Goal: Task Accomplishment & Management: Use online tool/utility

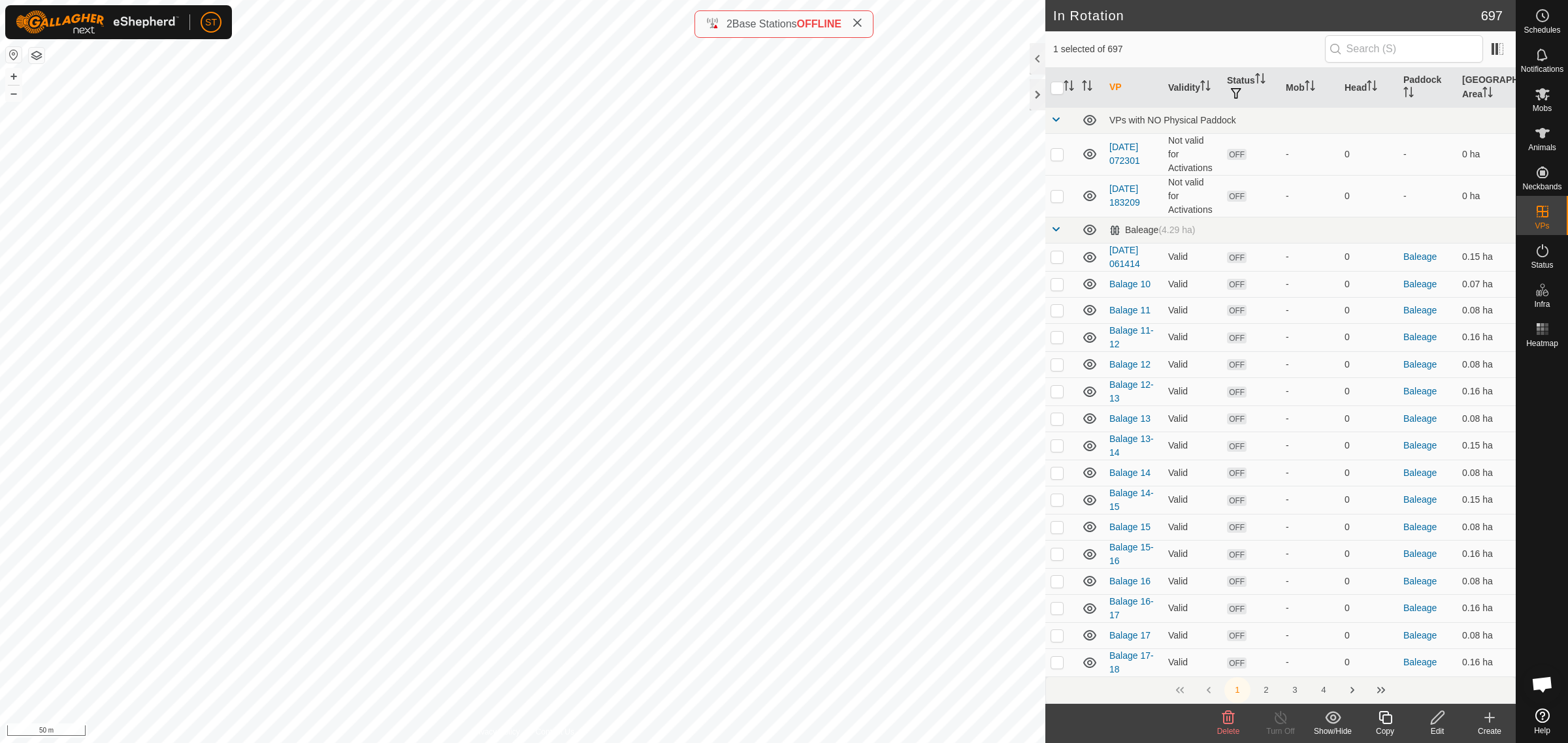
click at [1225, 722] on icon at bounding box center [1228, 717] width 16 height 16
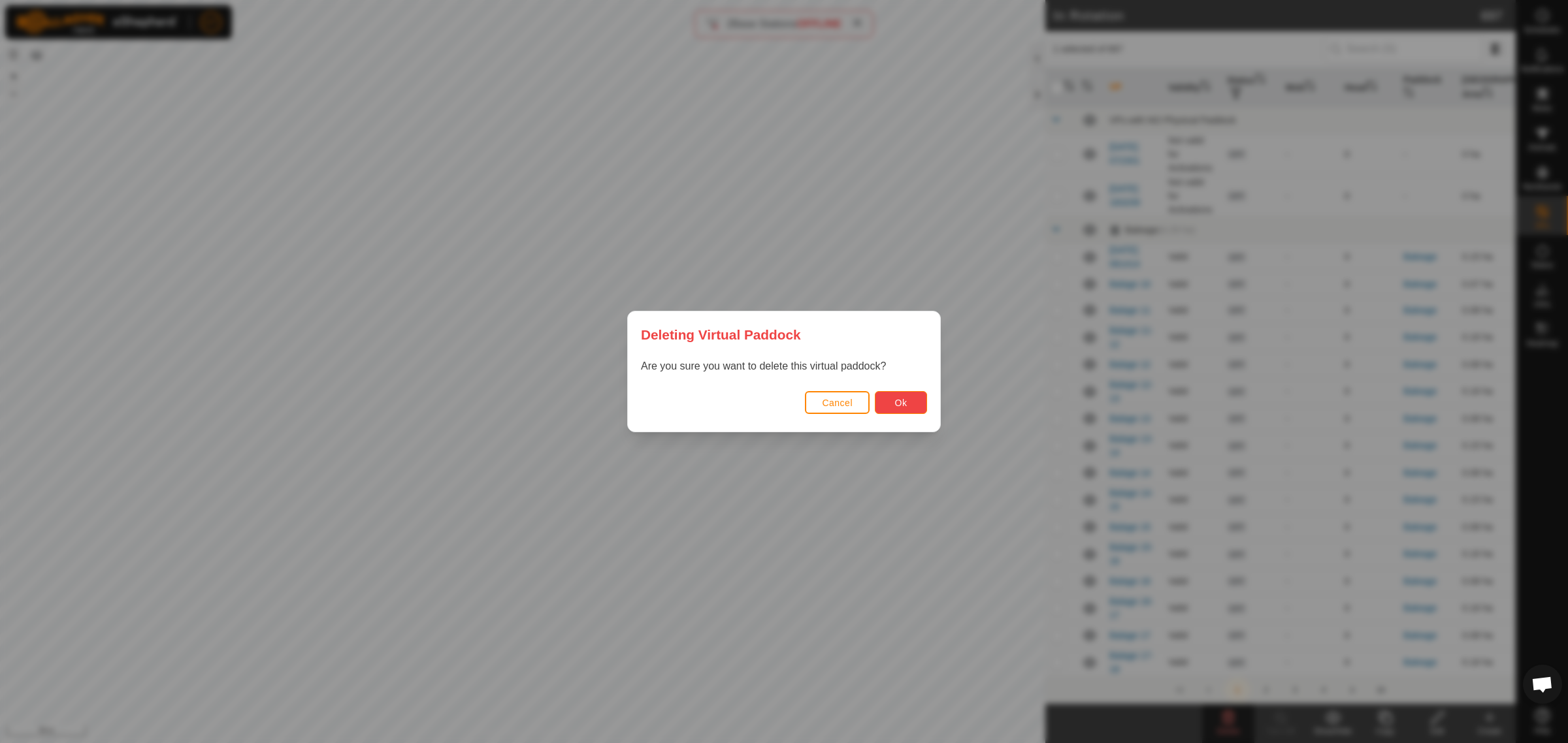
click at [896, 397] on span "Ok" at bounding box center [901, 403] width 12 height 10
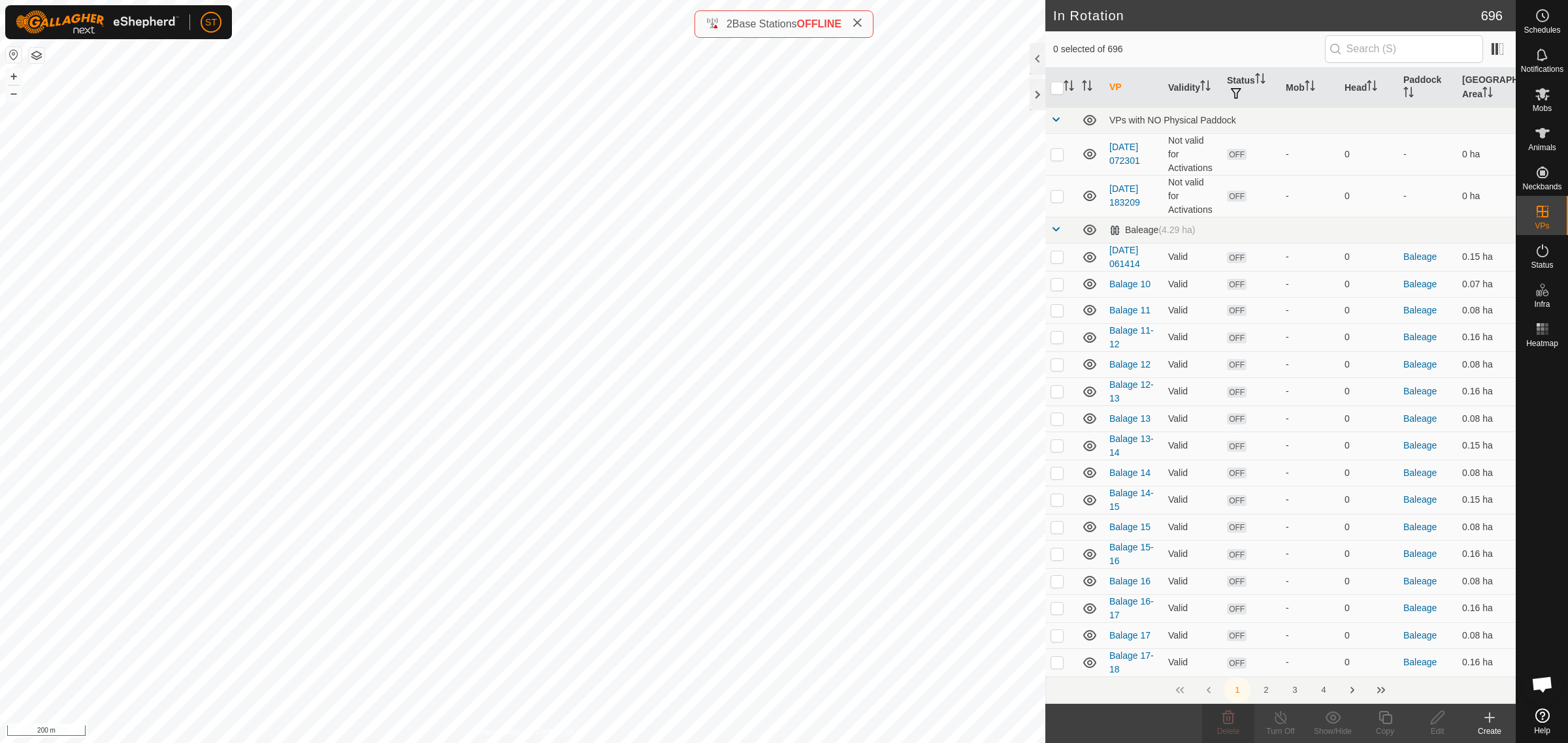
click at [1489, 727] on div "Create" at bounding box center [1489, 732] width 52 height 12
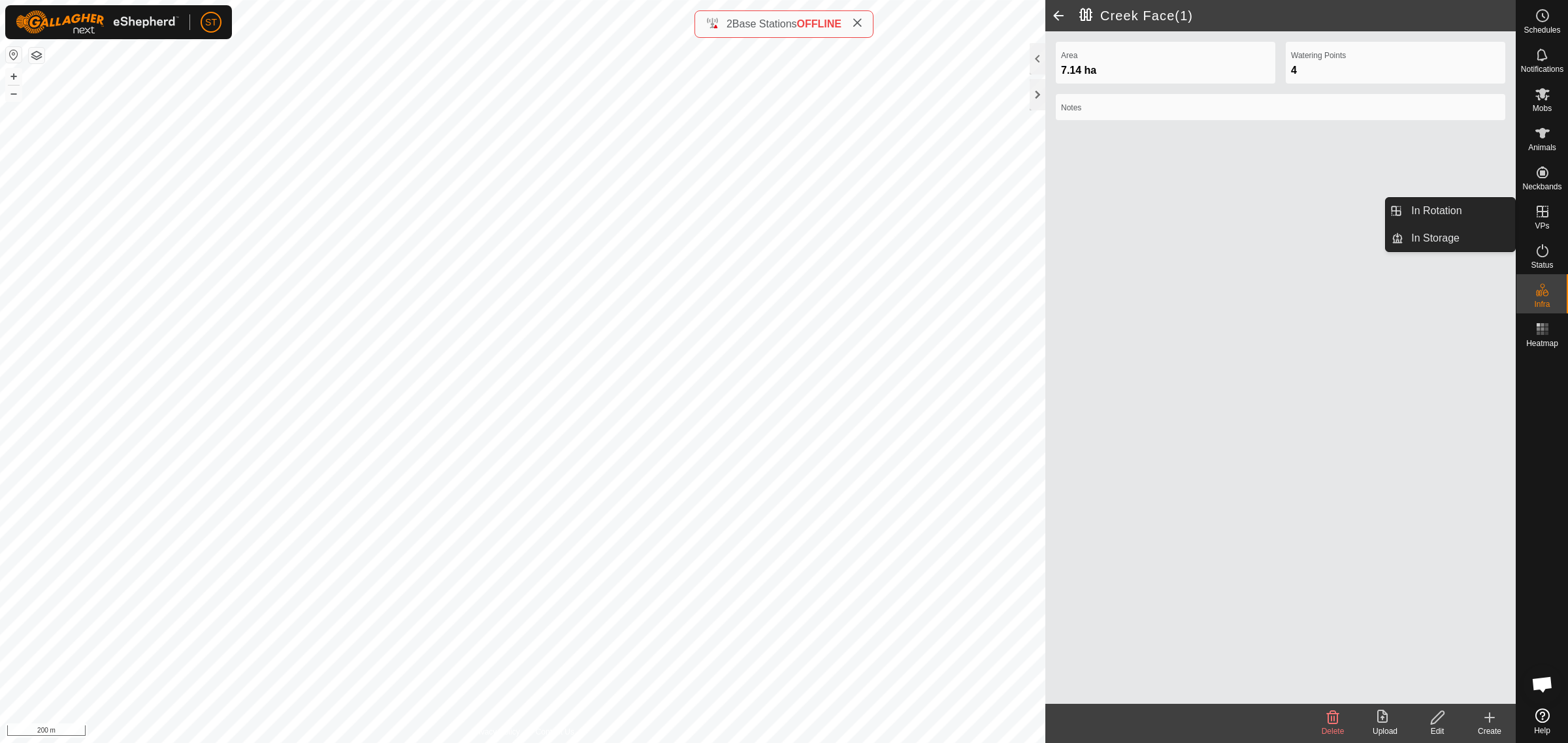
click at [1544, 223] on span "VPs" at bounding box center [1541, 225] width 15 height 8
click at [1440, 210] on link "In Rotation" at bounding box center [1458, 211] width 112 height 26
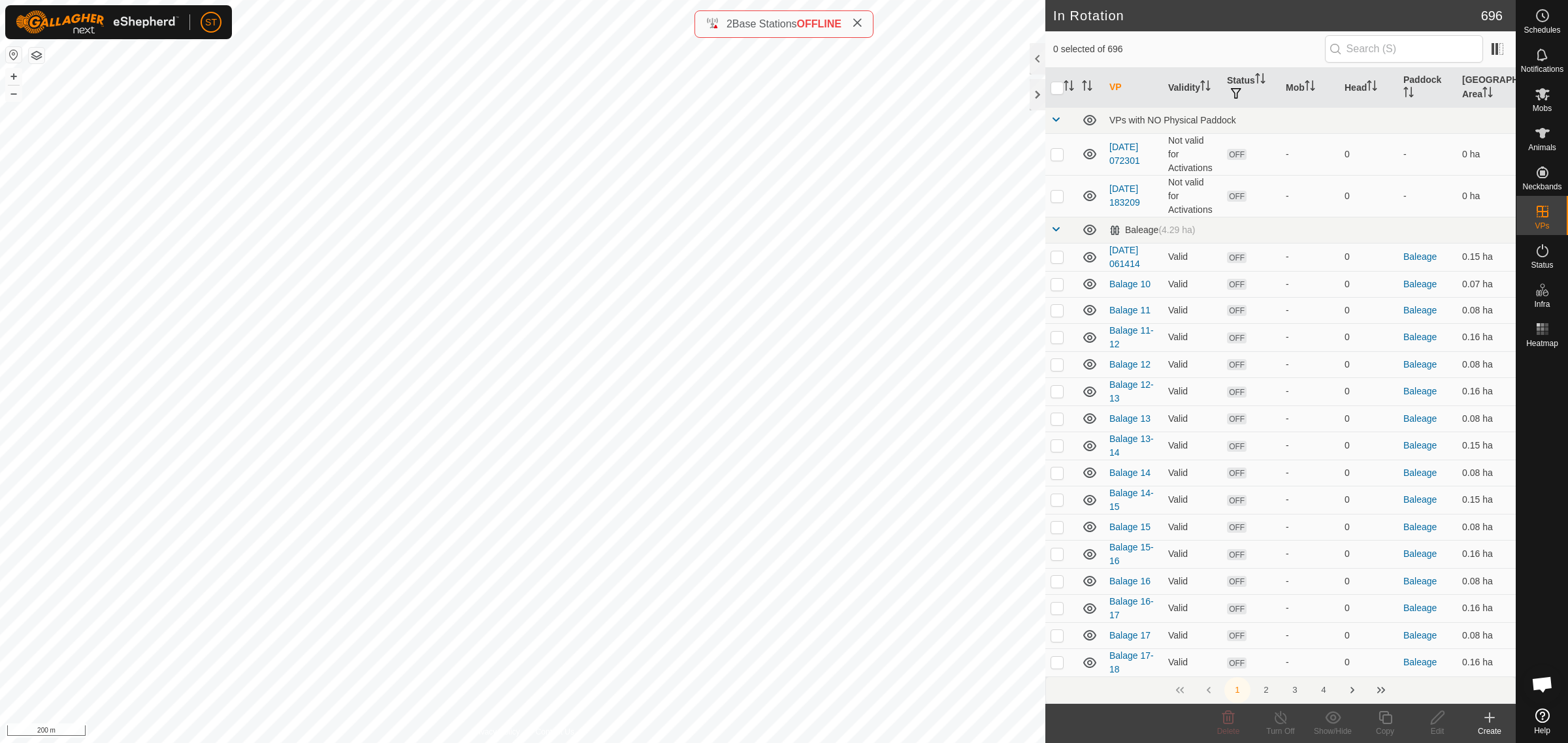
click at [1493, 720] on icon at bounding box center [1489, 717] width 16 height 16
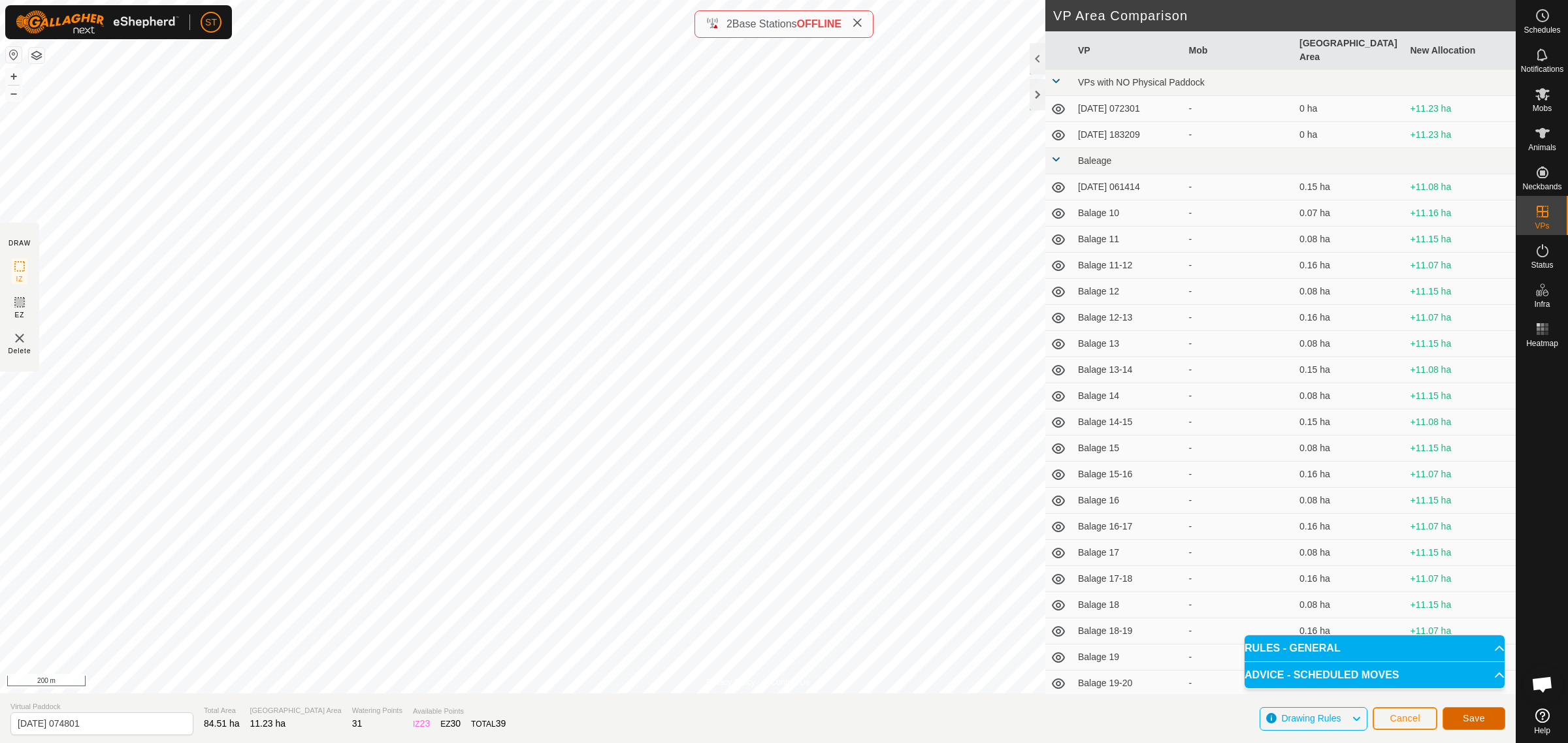
click at [1478, 717] on span "Save" at bounding box center [1474, 718] width 22 height 10
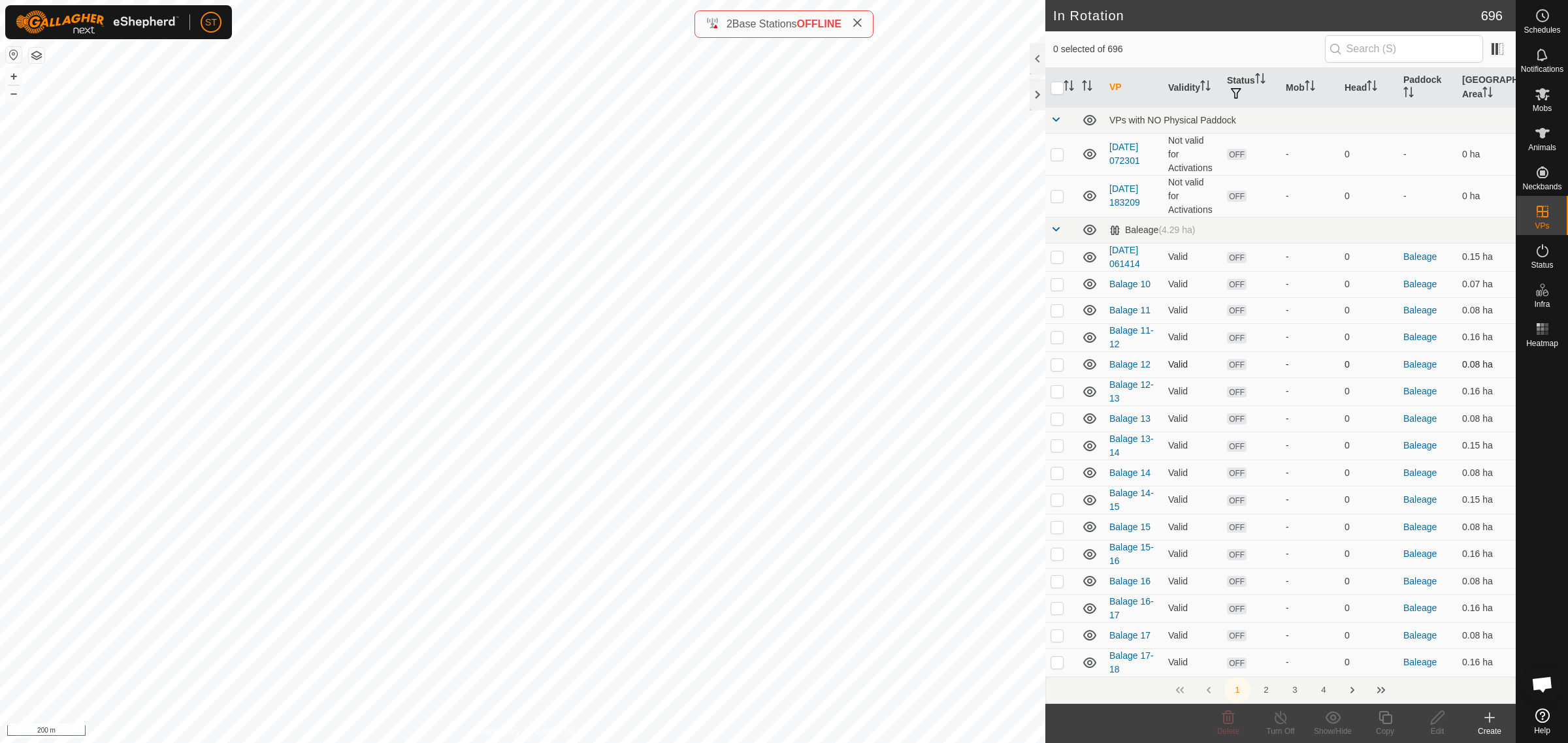
drag, startPoint x: 1542, startPoint y: 683, endPoint x: 1248, endPoint y: 371, distance: 428.7
click at [1542, 683] on span "Open chat" at bounding box center [1541, 685] width 22 height 18
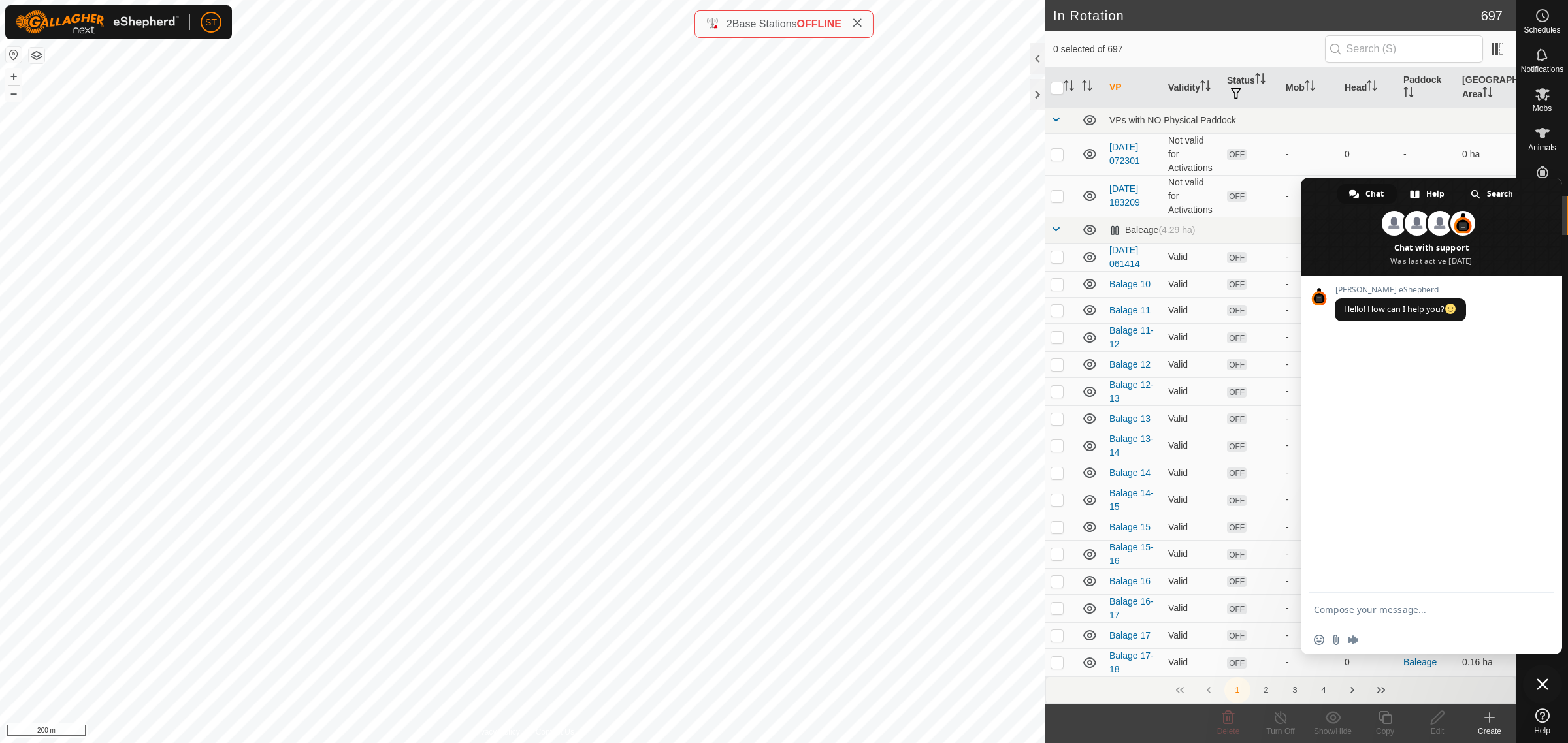
click at [1339, 611] on textarea "Compose your message..." at bounding box center [1417, 610] width 207 height 12
type textarea "Is there a way we can check collars to see if have enough connectivity from cur…"
click at [1540, 555] on span "Send" at bounding box center [1539, 560] width 22 height 22
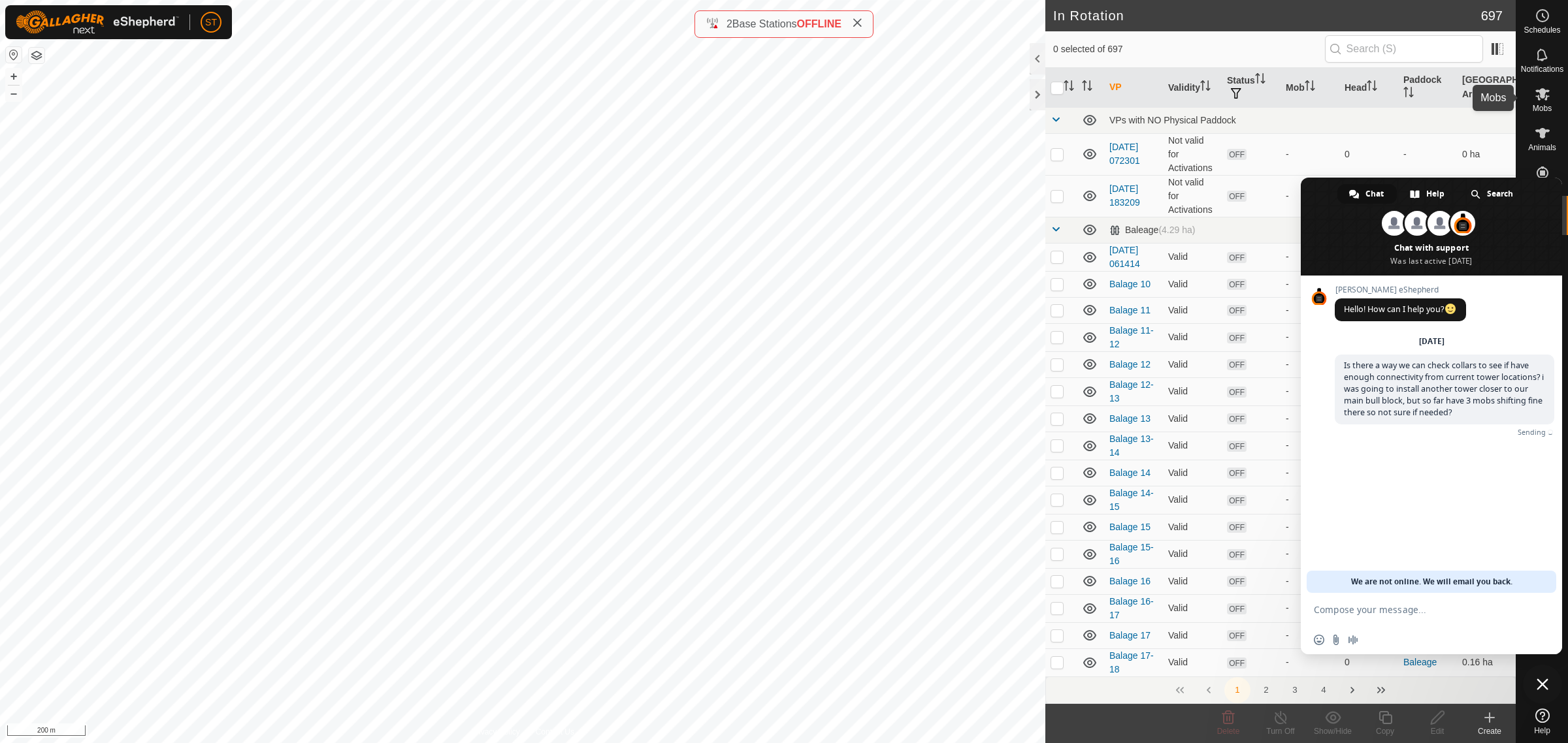
click at [1539, 98] on icon at bounding box center [1542, 94] width 16 height 16
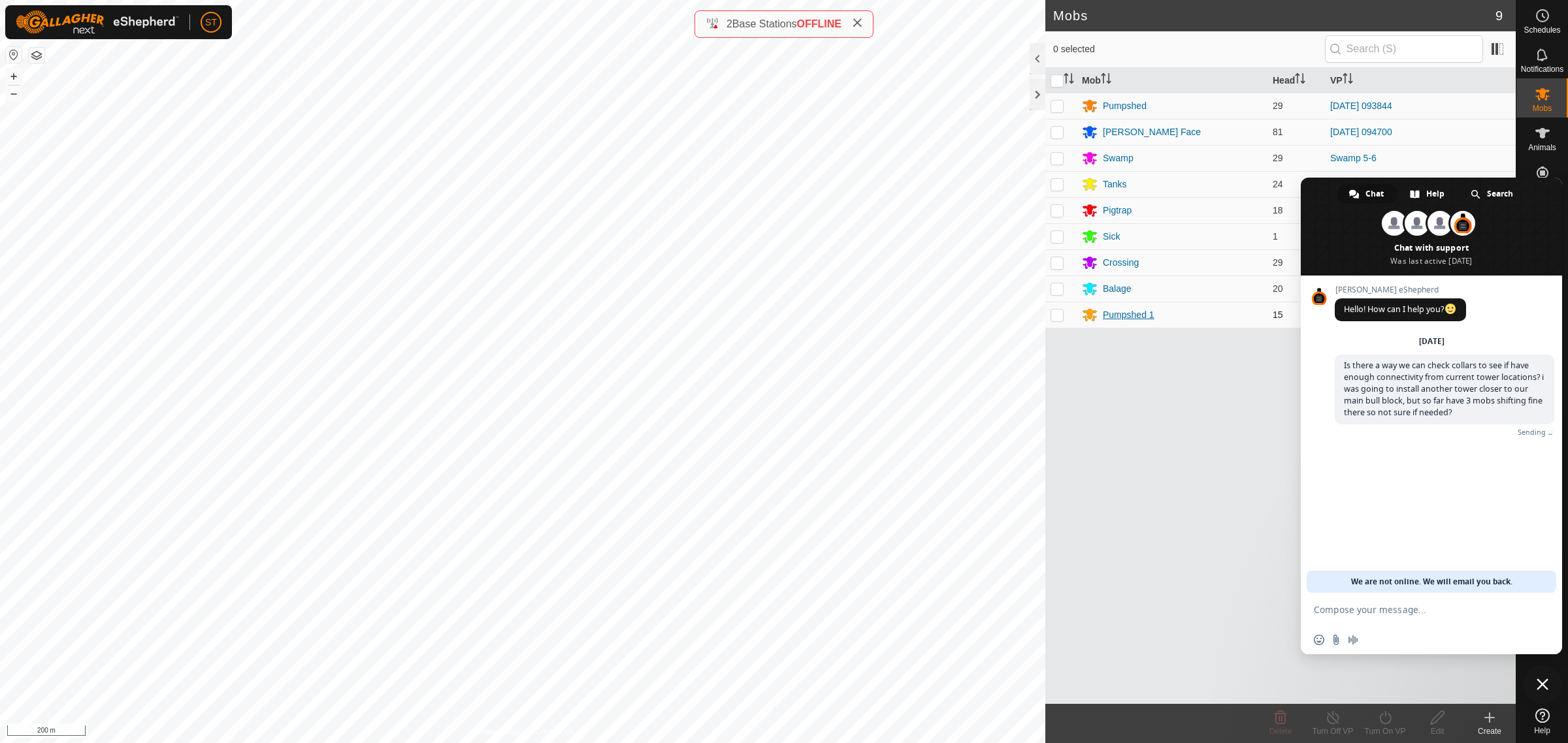
click at [1117, 317] on div "Pumpshed 1" at bounding box center [1129, 315] width 52 height 14
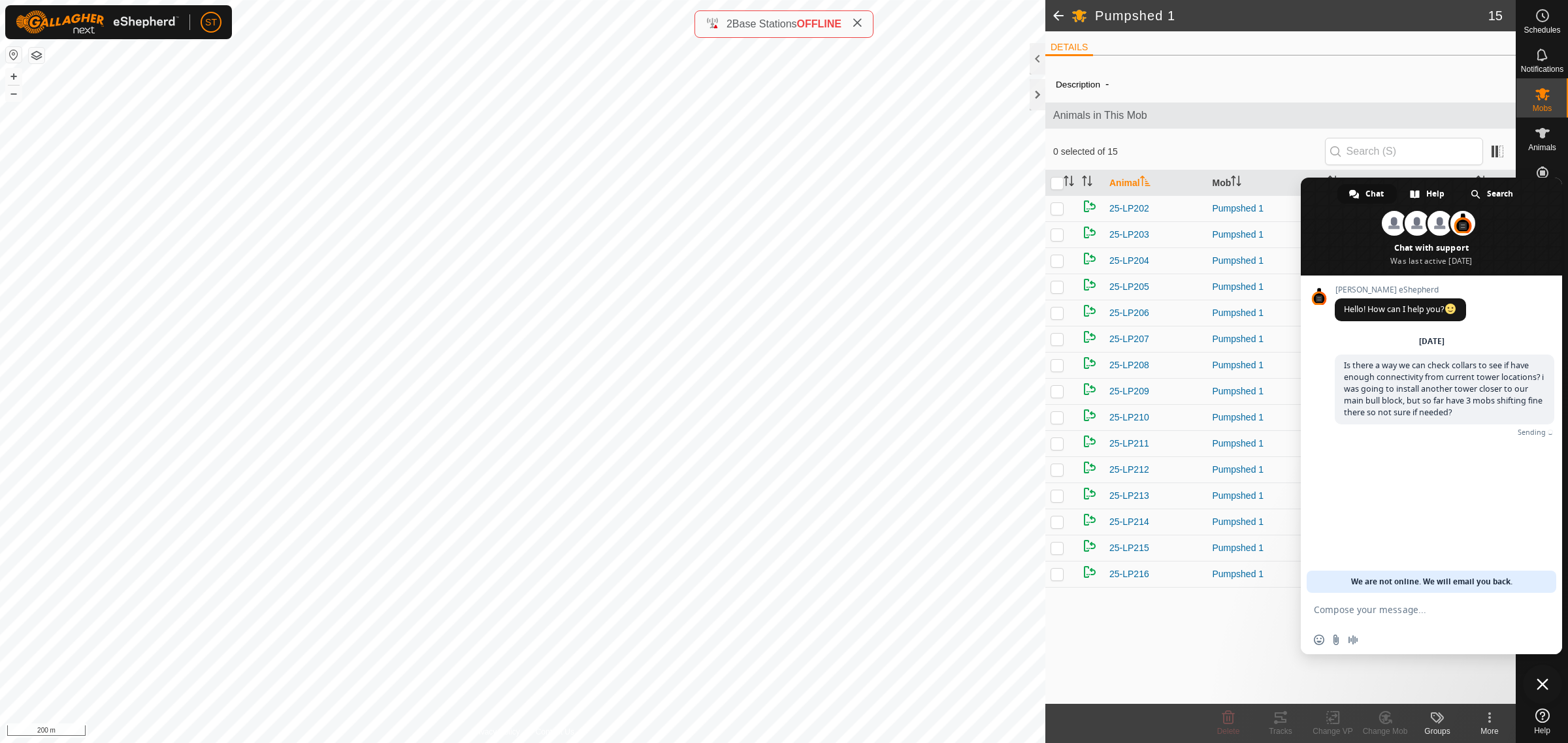
click at [1055, 12] on span at bounding box center [1058, 16] width 26 height 31
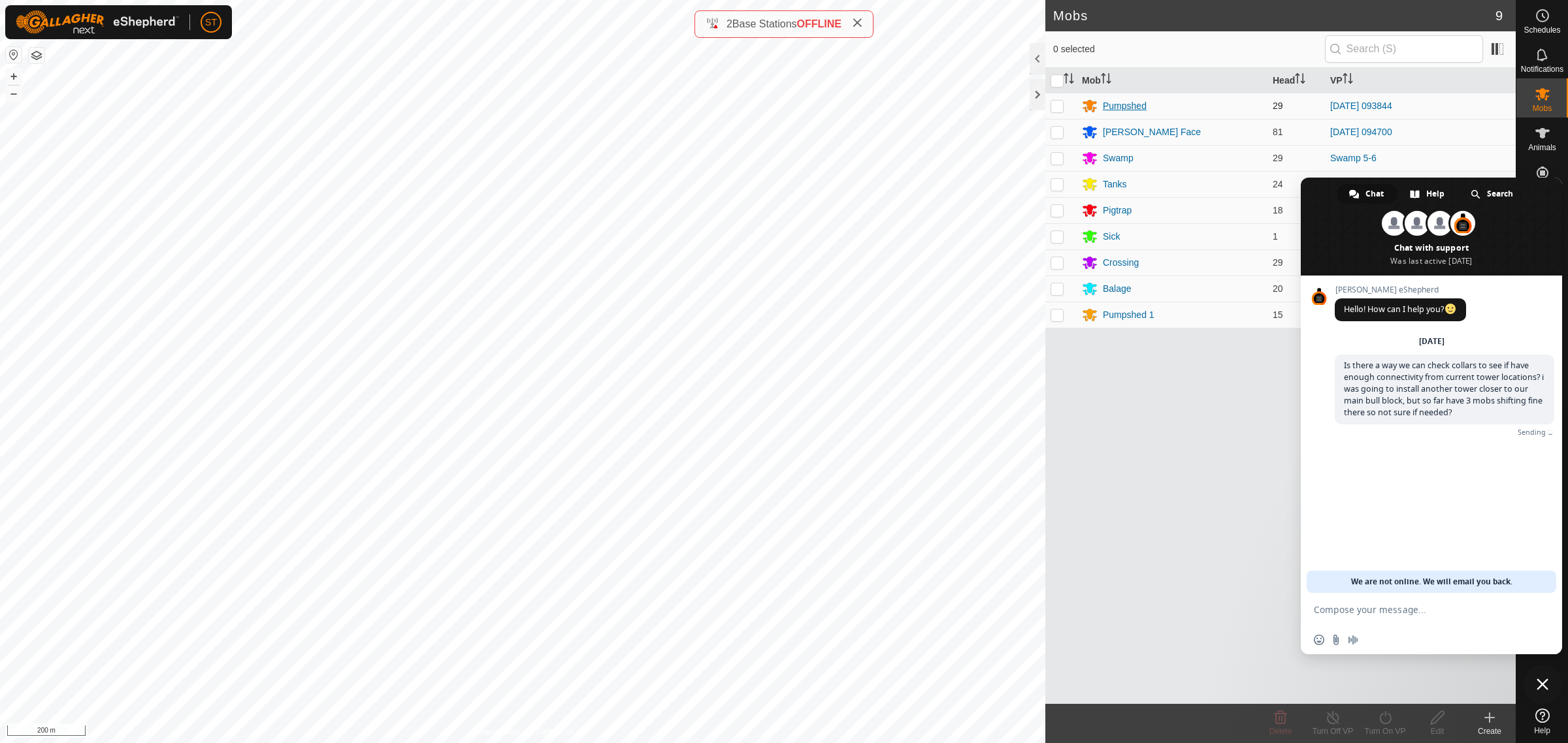
click at [1114, 105] on div "Pumpshed" at bounding box center [1125, 106] width 44 height 14
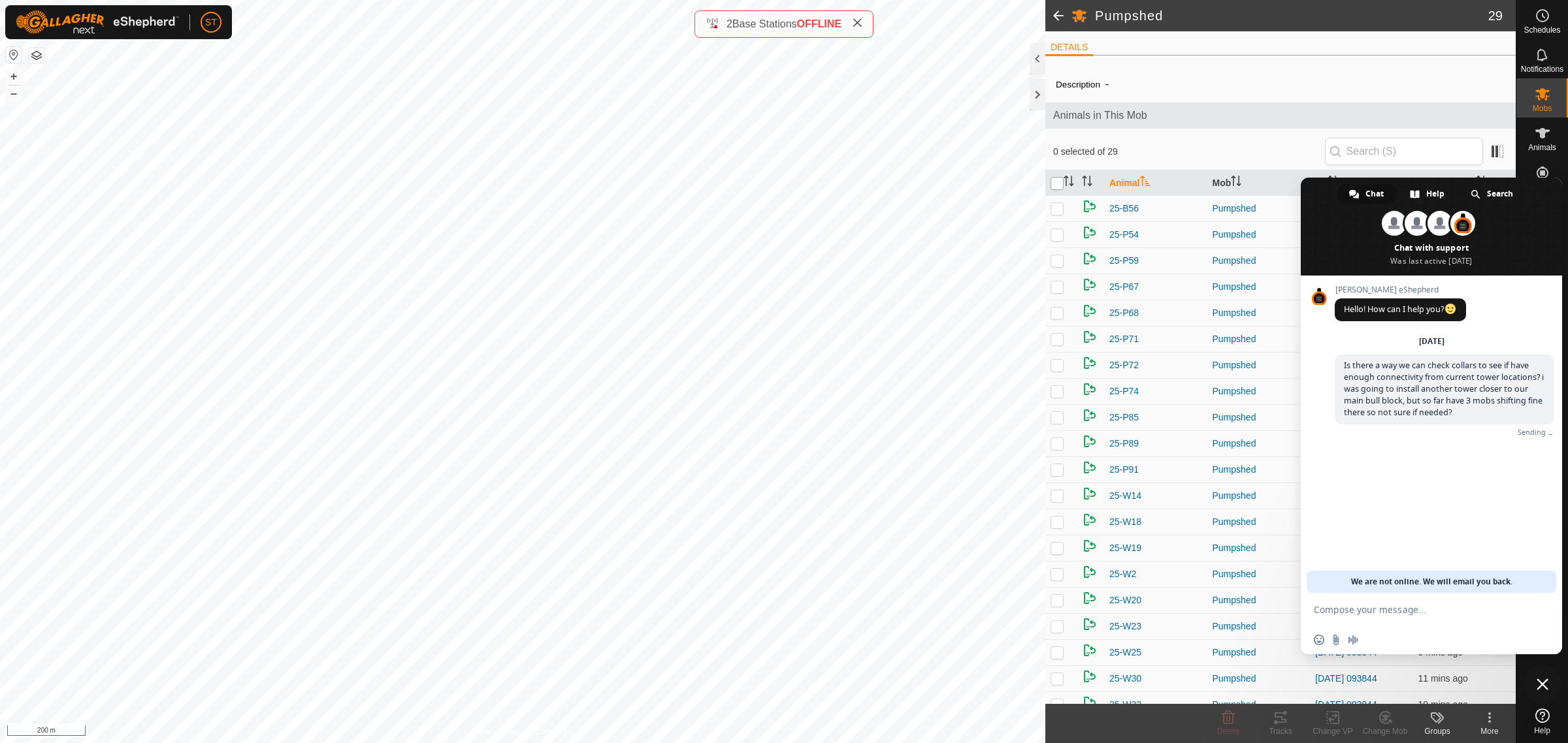
click at [1058, 181] on input "checkbox" at bounding box center [1056, 183] width 13 height 13
checkbox input "true"
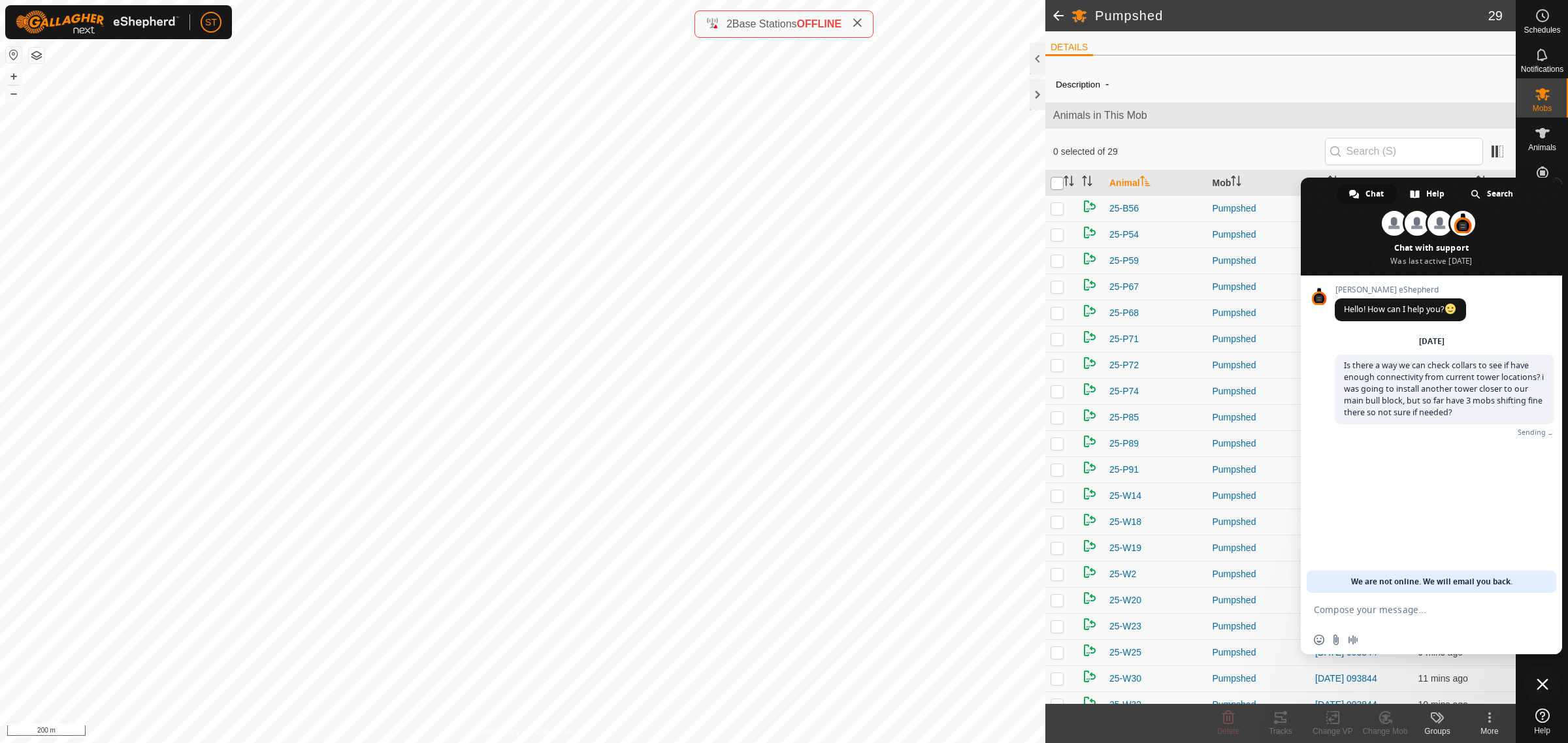
checkbox input "true"
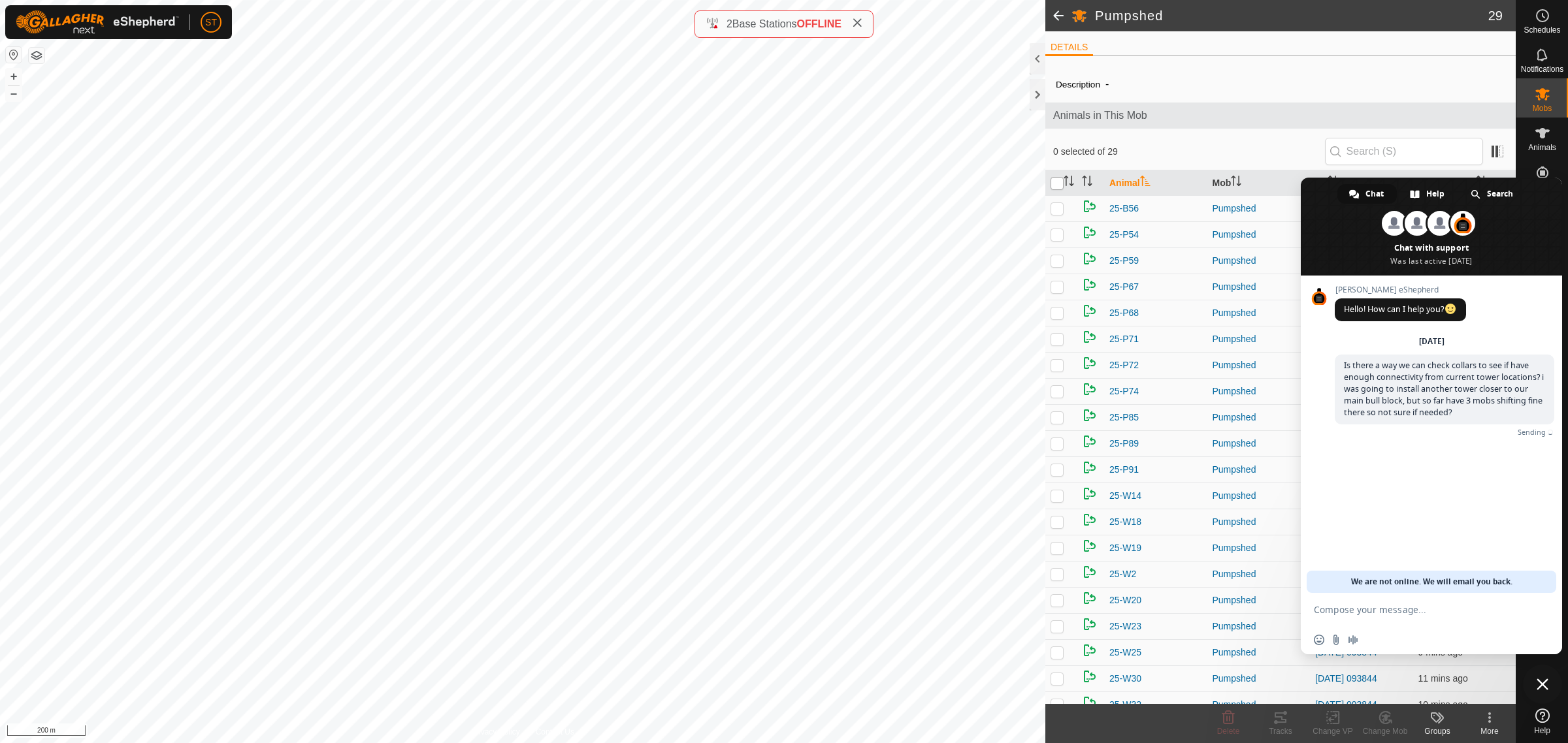
checkbox input "true"
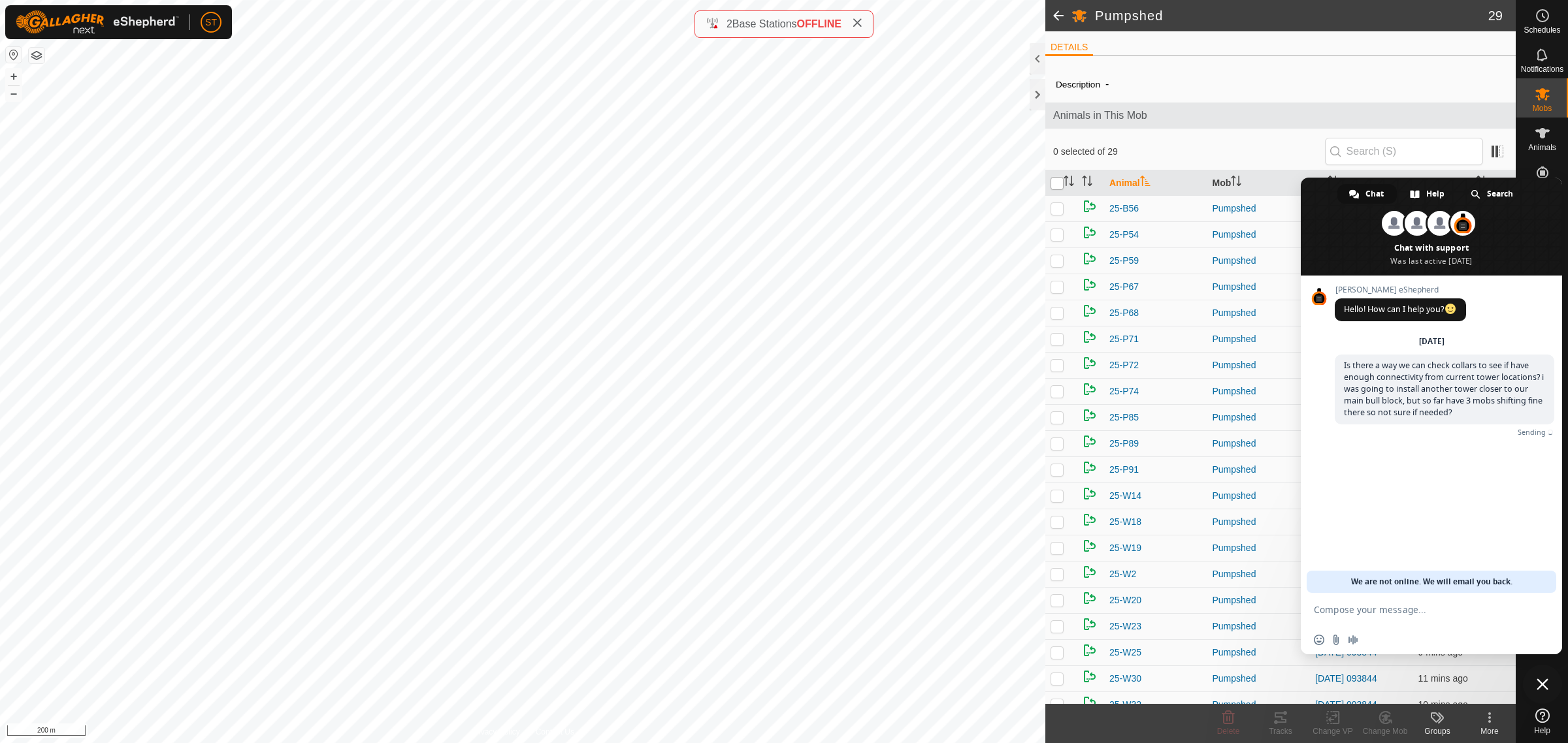
checkbox input "true"
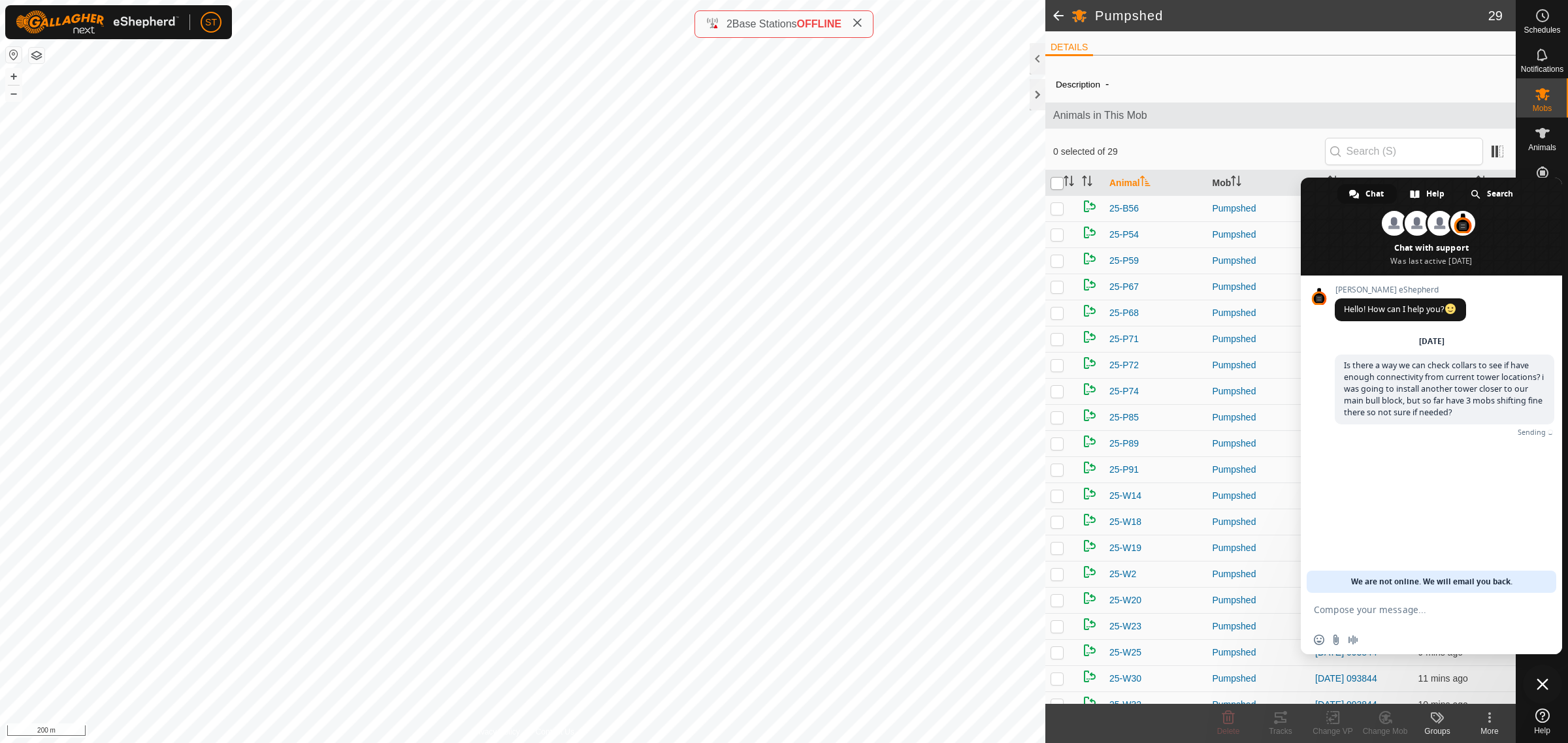
checkbox input "true"
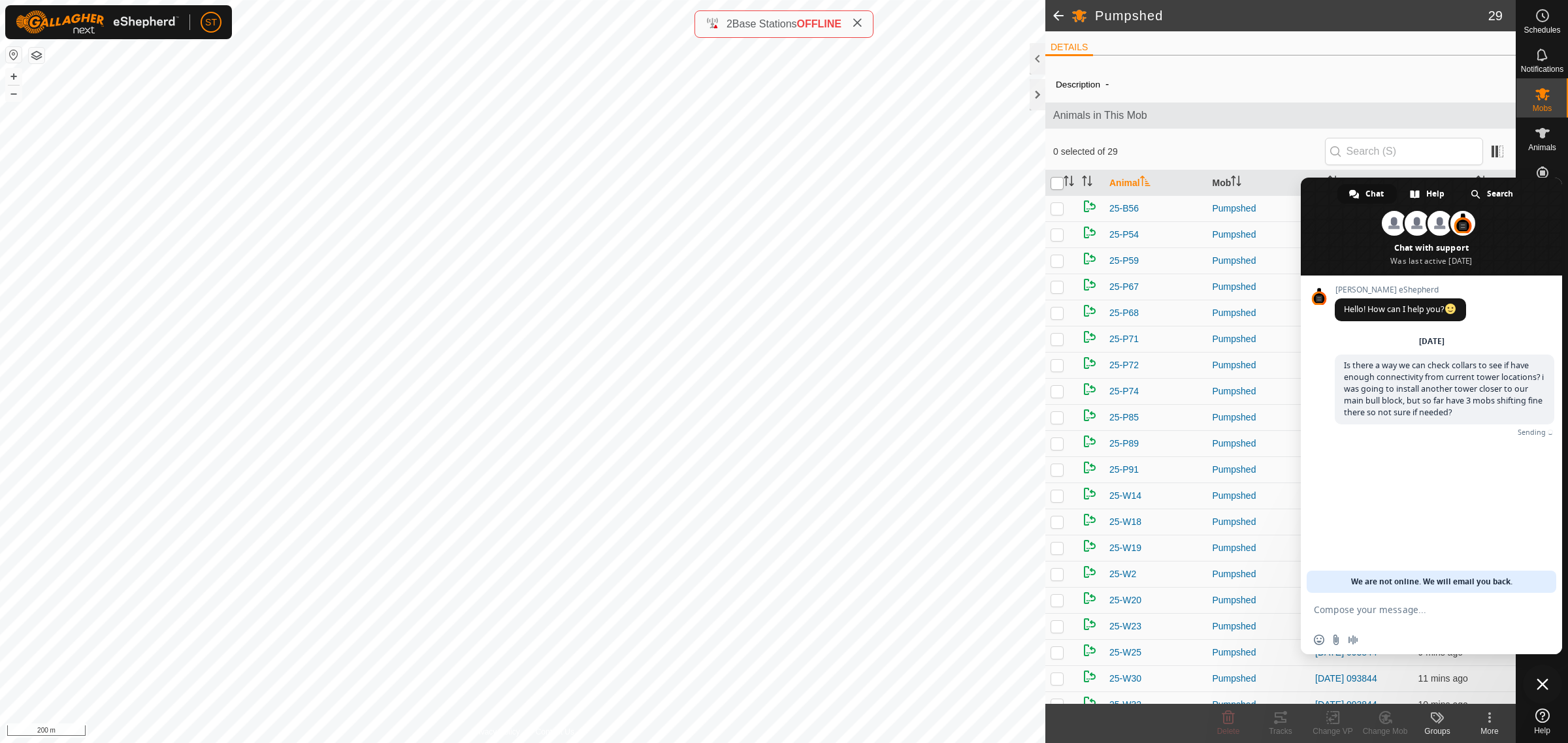
checkbox input "true"
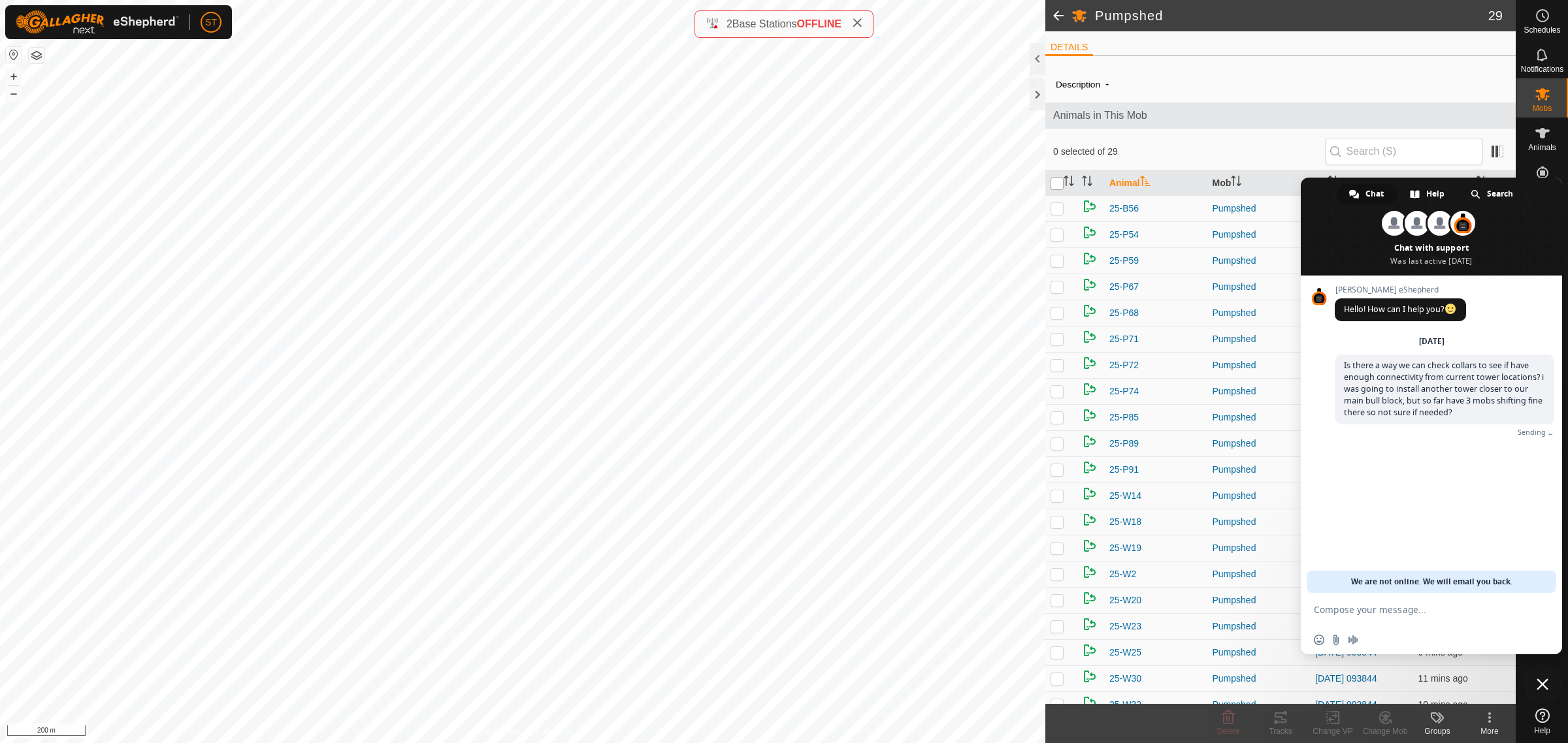
checkbox input "true"
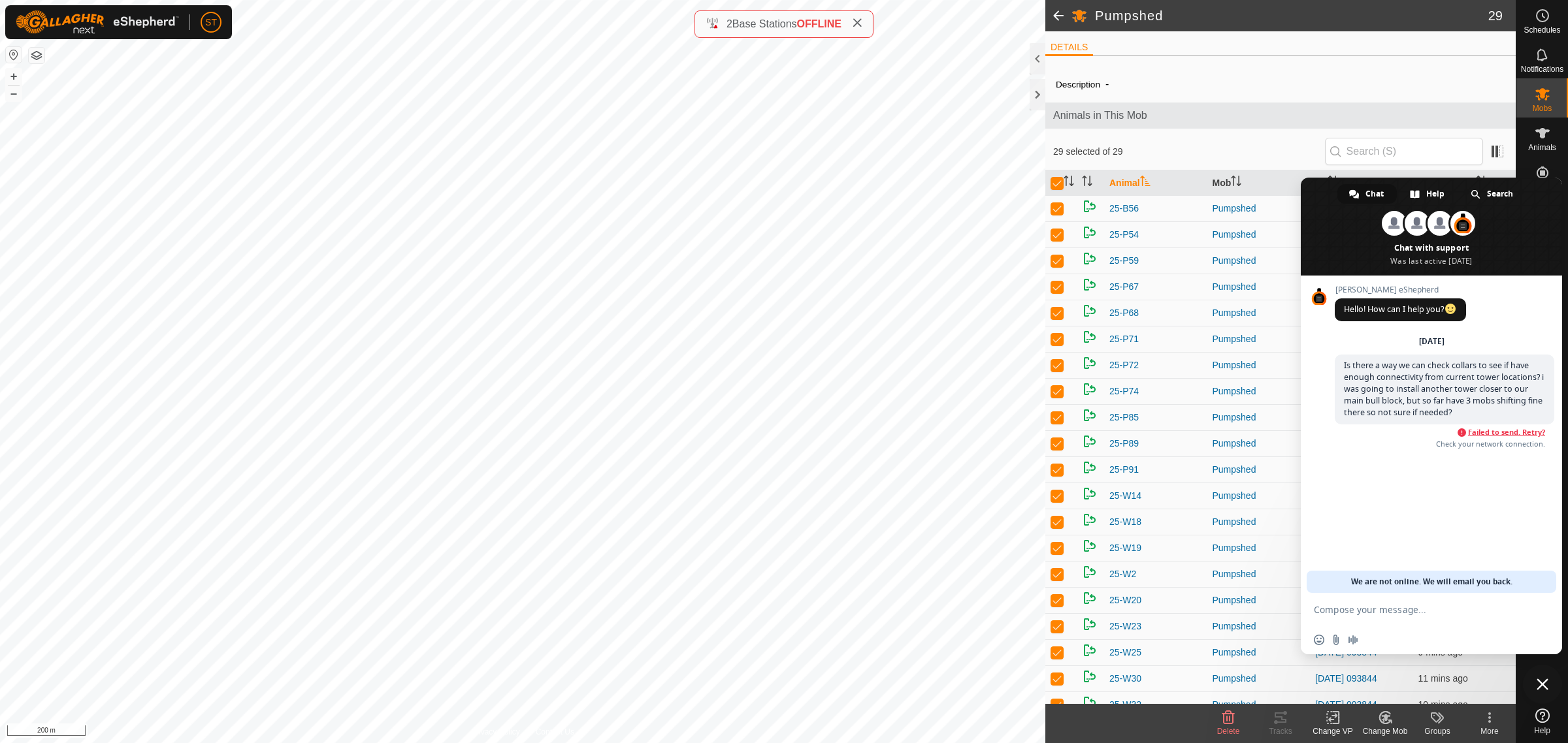
drag, startPoint x: 1548, startPoint y: 222, endPoint x: 1545, endPoint y: 269, distance: 47.1
click at [1545, 269] on span at bounding box center [1431, 226] width 261 height 98
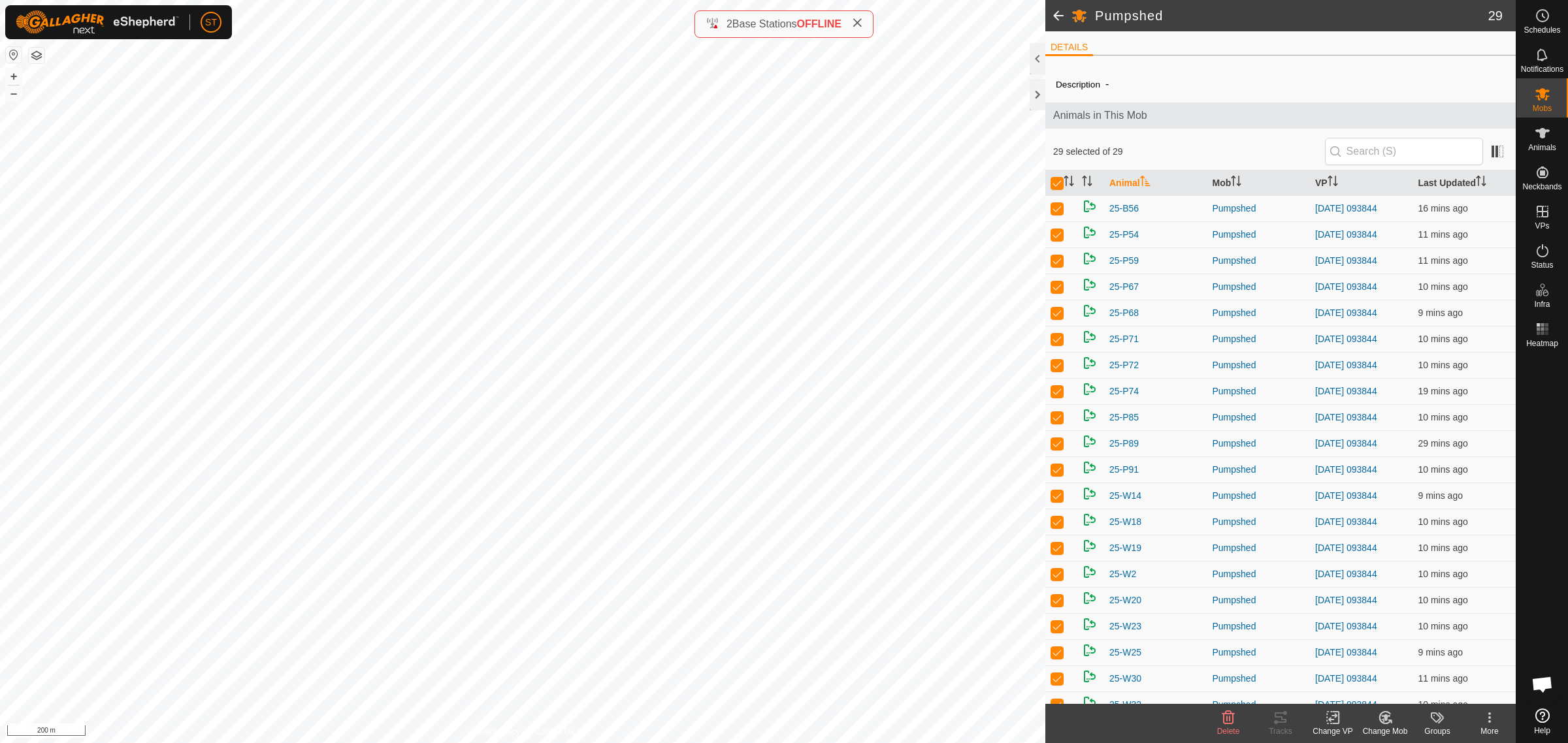
click at [1334, 719] on icon at bounding box center [1333, 717] width 16 height 16
click at [1362, 662] on link "Choose VP..." at bounding box center [1372, 662] width 130 height 26
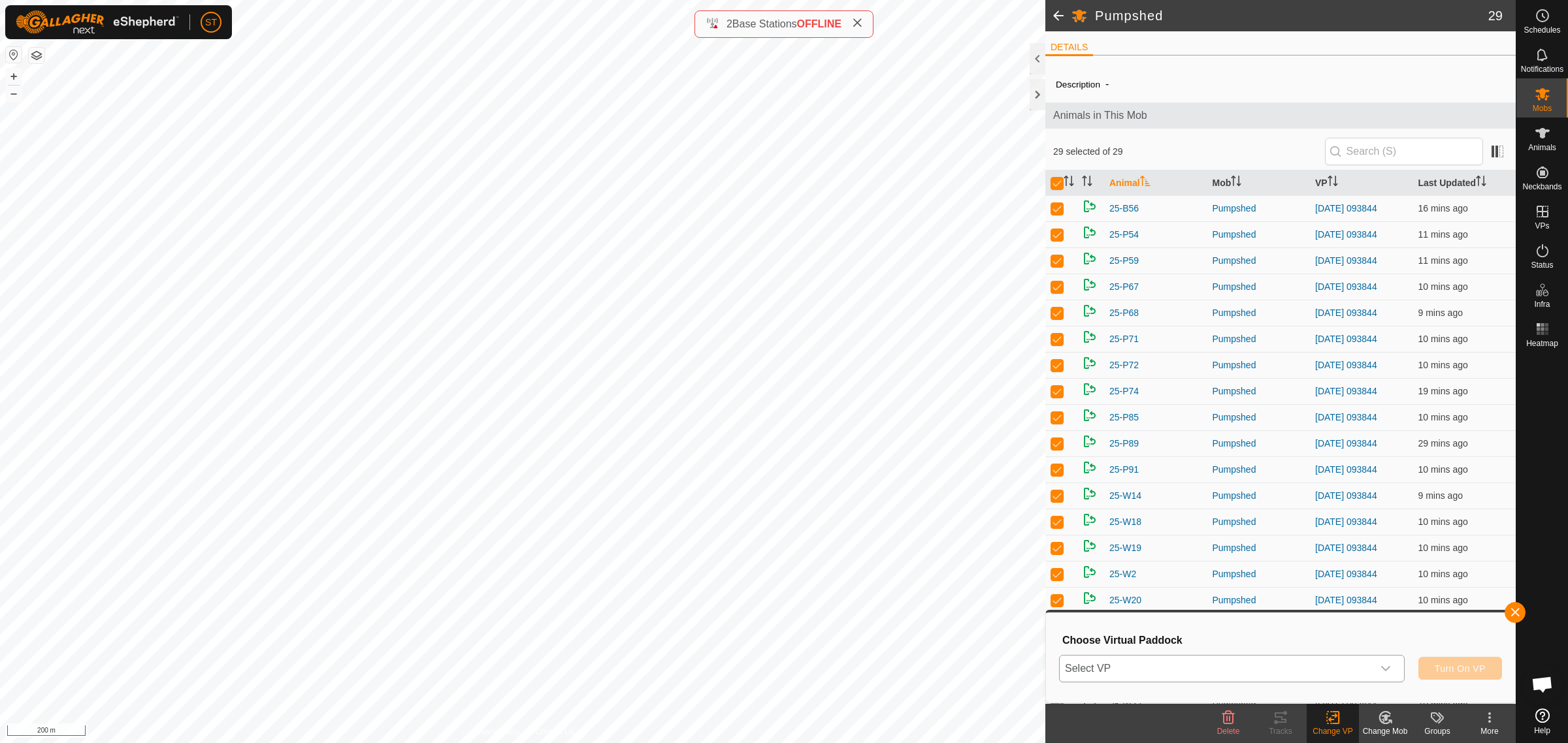
click at [1385, 667] on icon "dropdown trigger" at bounding box center [1386, 669] width 10 height 10
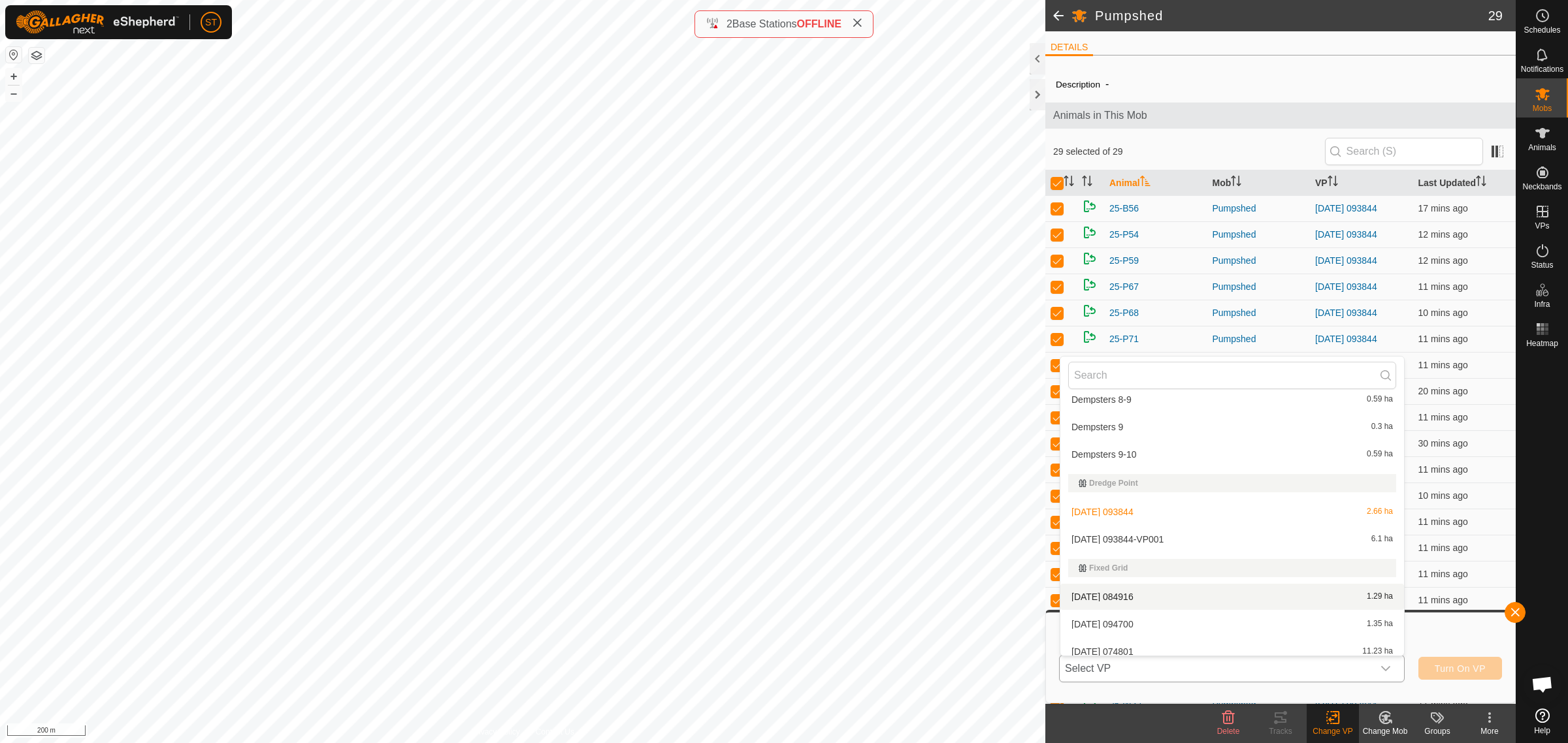
scroll to position [6226, 0]
click at [1117, 565] on li "[DATE] 074801 11.23 ha" at bounding box center [1231, 570] width 343 height 26
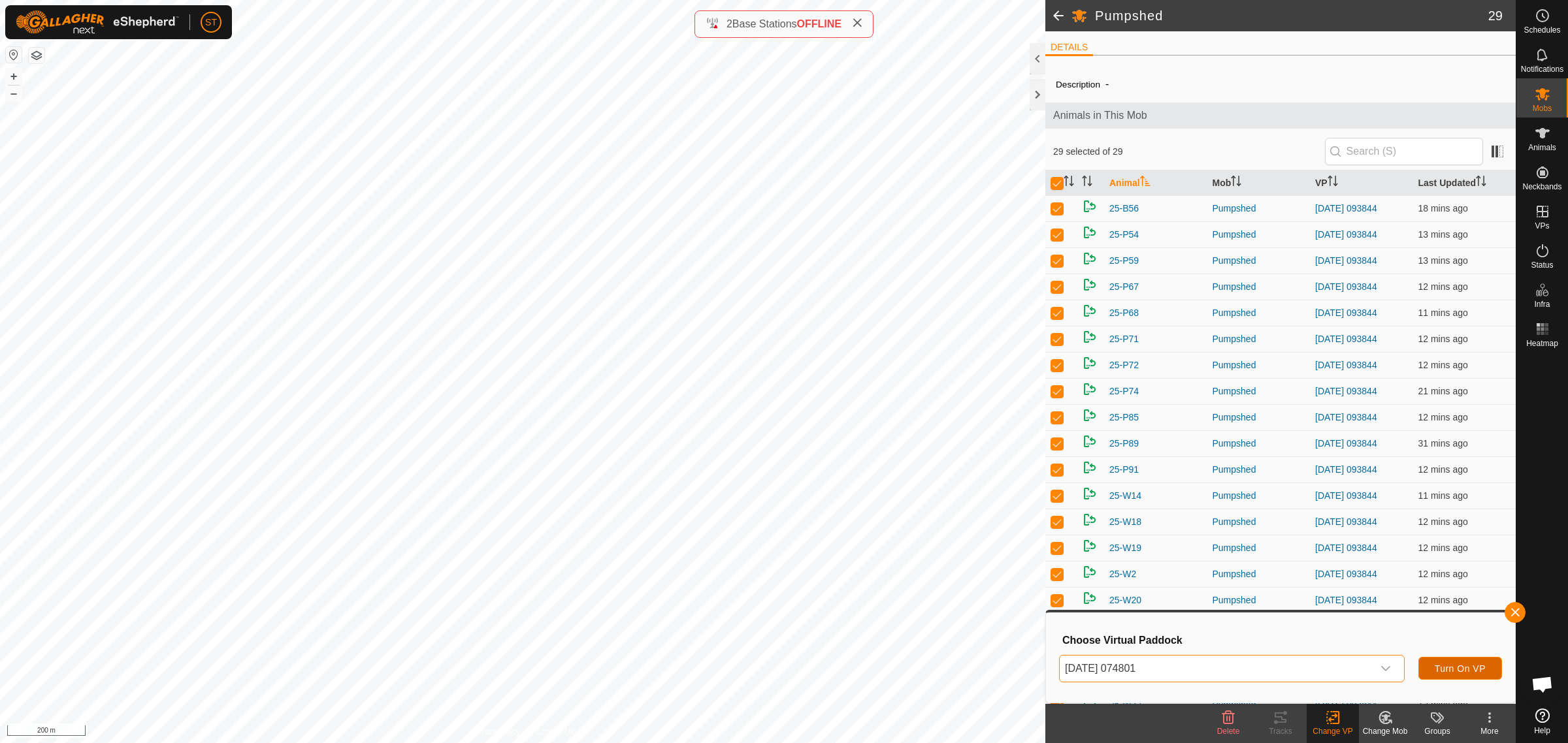
click at [1450, 670] on span "Turn On VP" at bounding box center [1460, 669] width 51 height 10
